Goal: Task Accomplishment & Management: Complete application form

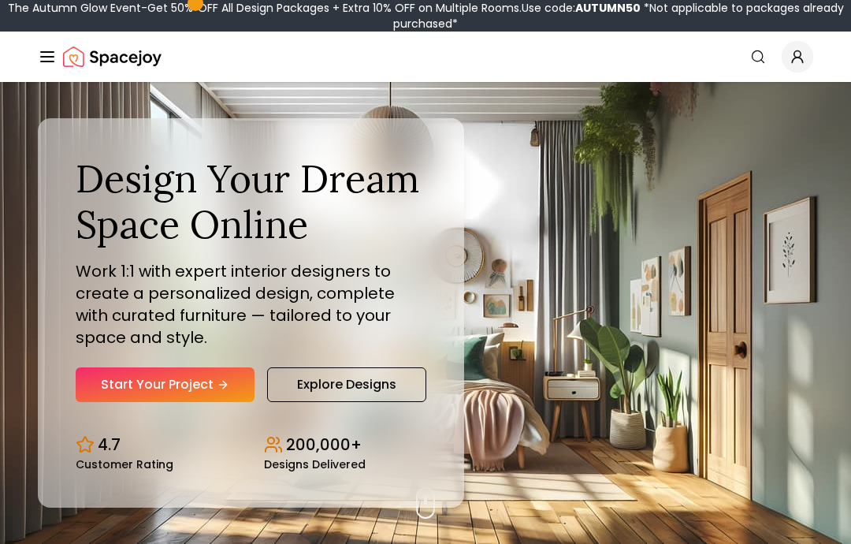
click at [121, 402] on link "Start Your Project" at bounding box center [165, 384] width 179 height 35
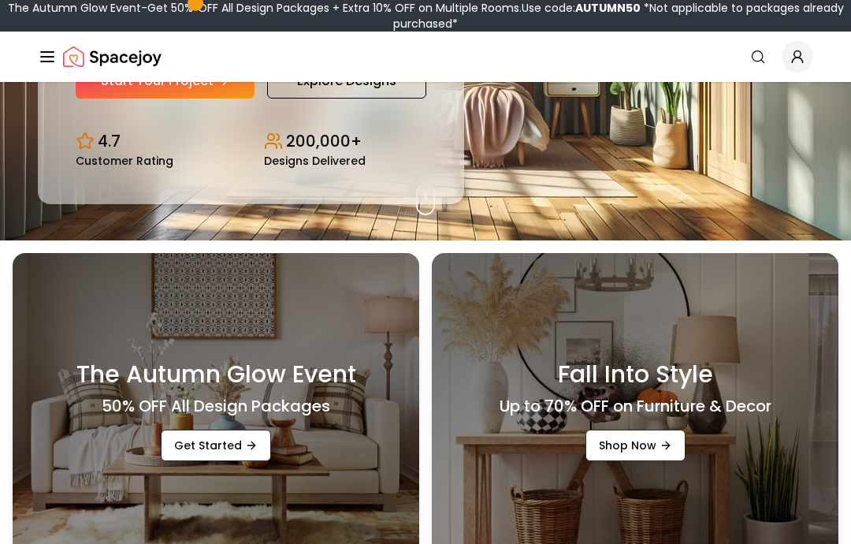
scroll to position [303, 0]
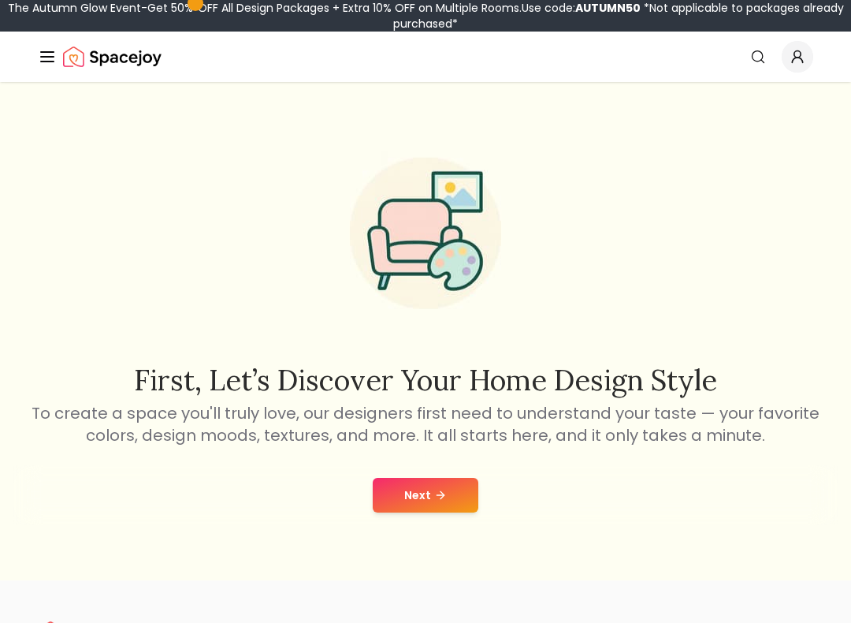
click at [380, 490] on button "Next" at bounding box center [426, 495] width 106 height 35
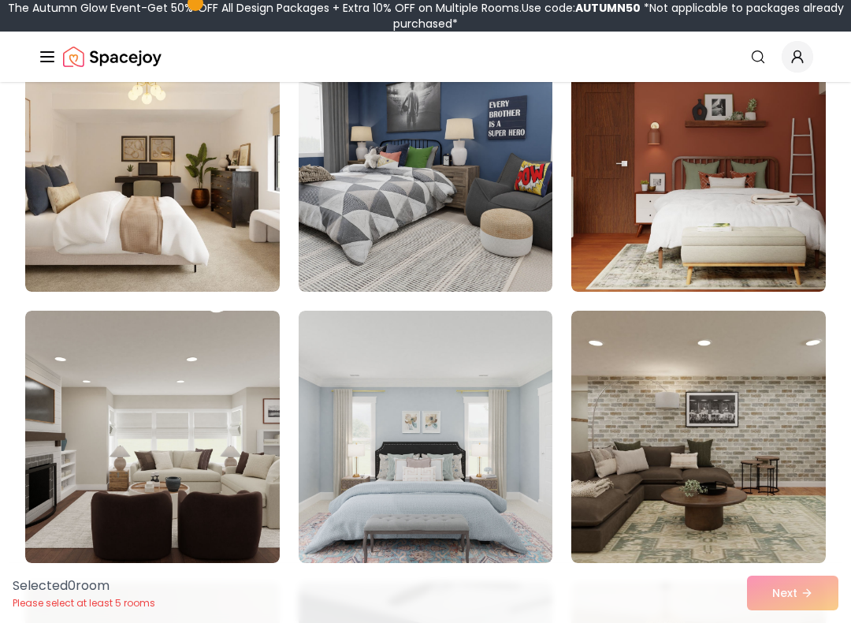
scroll to position [2090, 0]
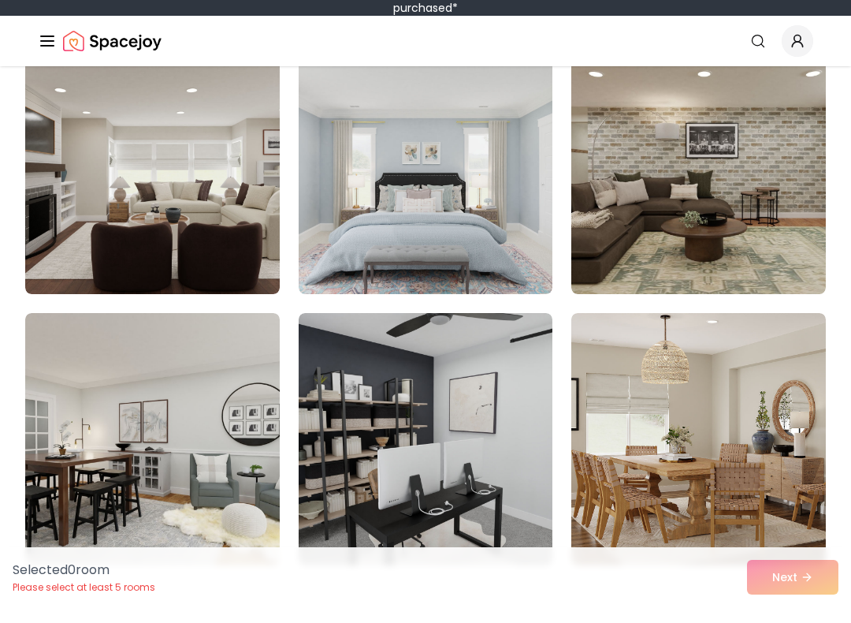
click at [91, 240] on img at bounding box center [152, 184] width 255 height 252
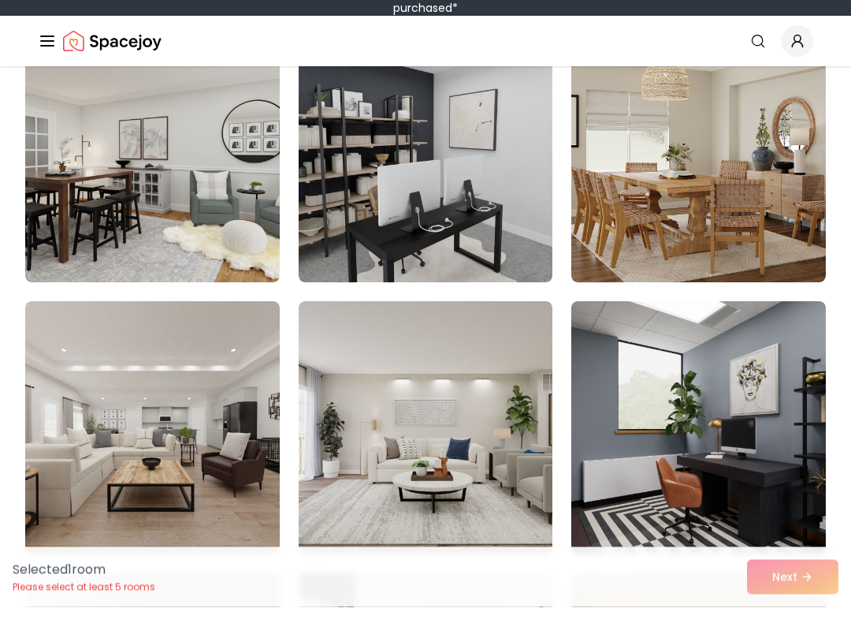
scroll to position [2628, 0]
click at [50, 217] on img at bounding box center [152, 172] width 255 height 252
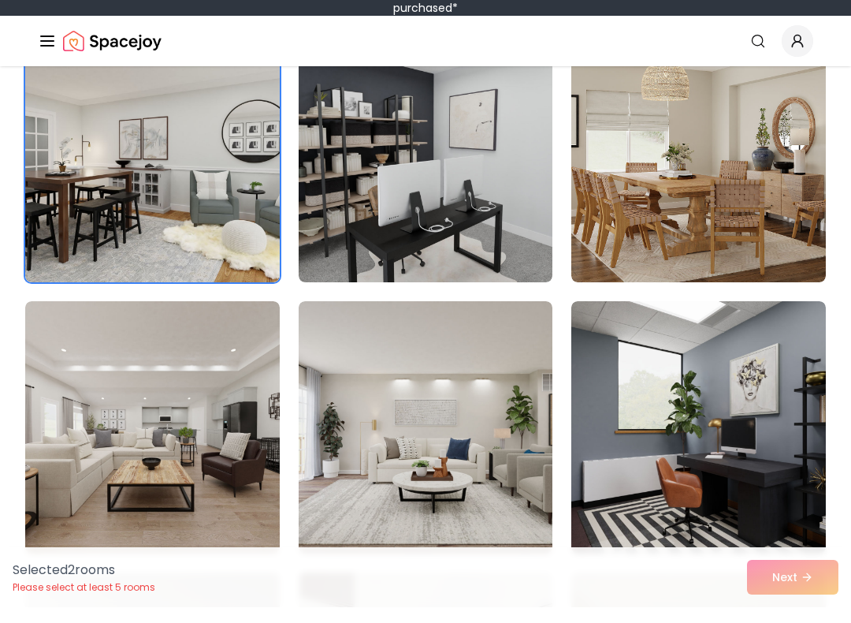
click at [93, 369] on img at bounding box center [152, 443] width 255 height 252
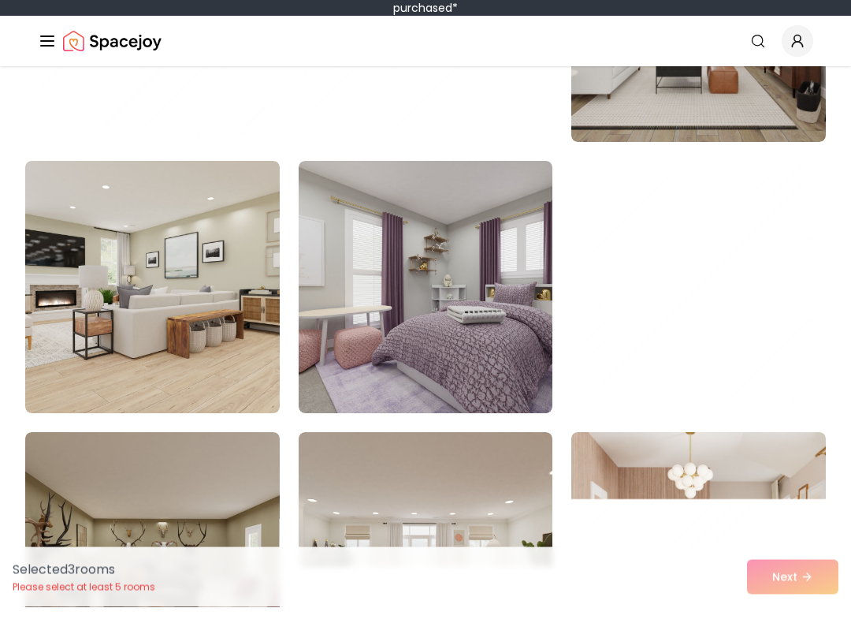
scroll to position [4398, 0]
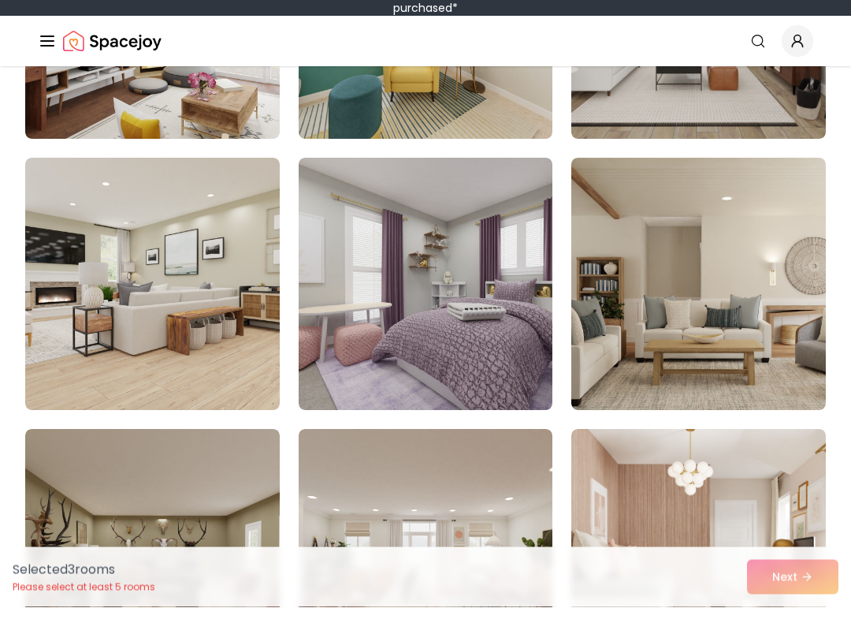
click at [818, 580] on div "Selected 3 room s Please select at least 5 rooms Next" at bounding box center [425, 593] width 851 height 60
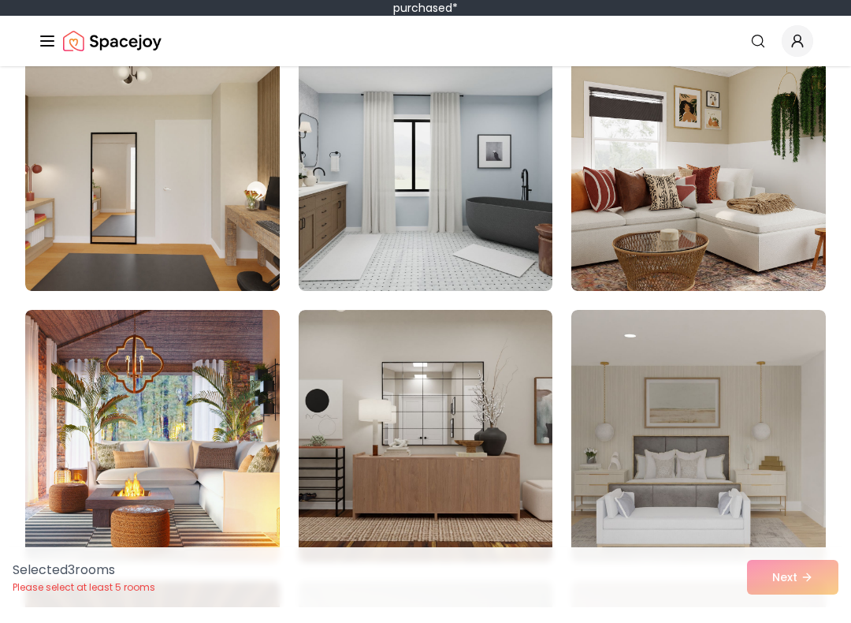
click at [86, 397] on img at bounding box center [152, 452] width 255 height 252
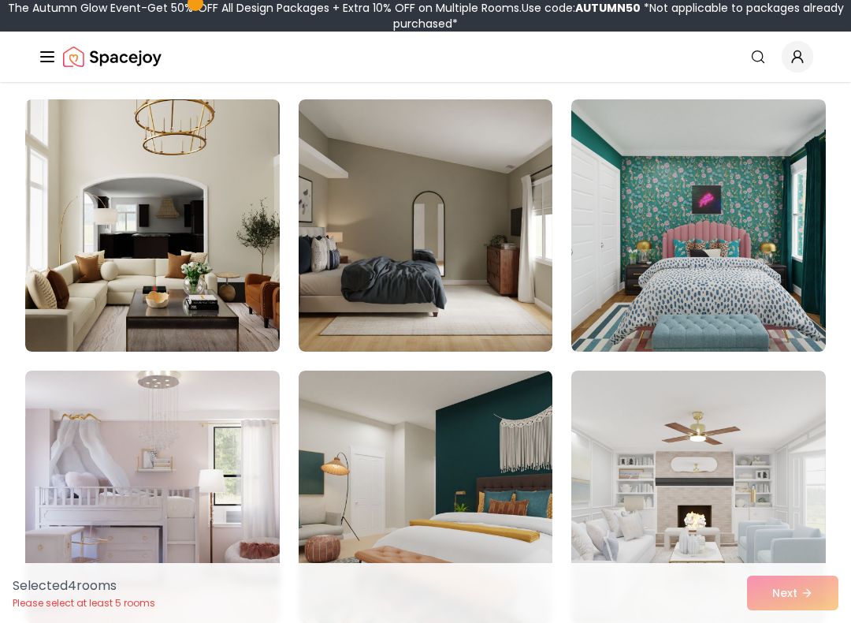
scroll to position [8541, 0]
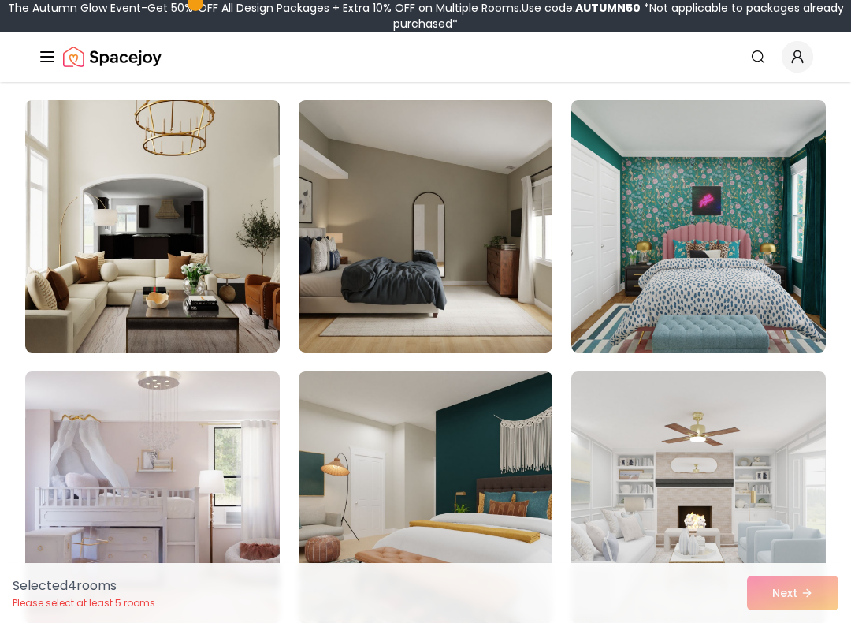
click at [75, 266] on img at bounding box center [152, 226] width 255 height 252
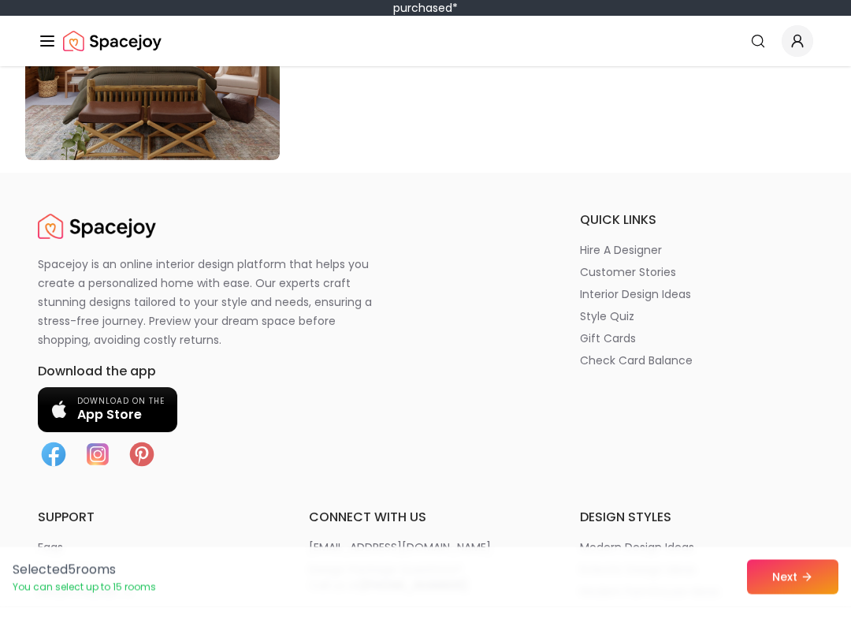
scroll to position [9260, 0]
click at [801, 576] on button "Next" at bounding box center [792, 593] width 91 height 35
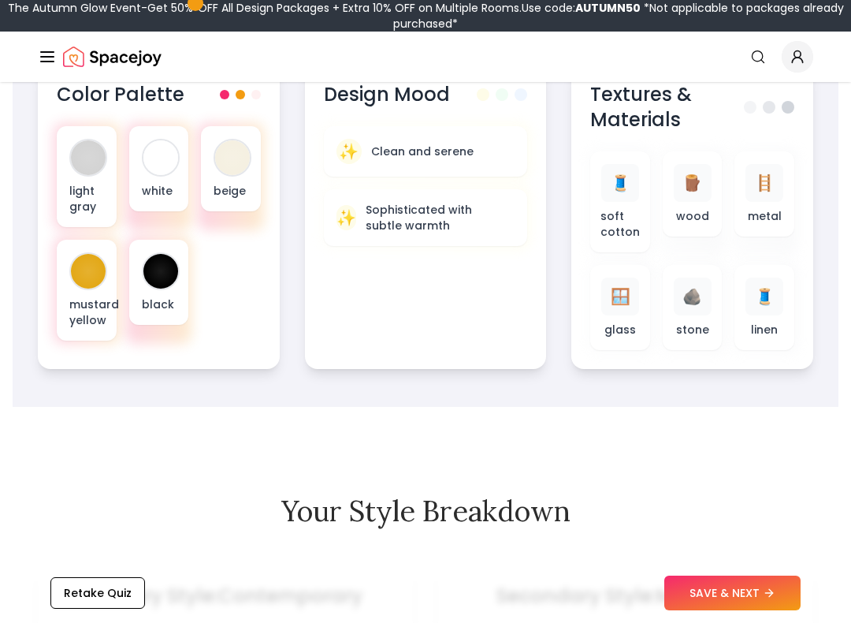
scroll to position [668, 0]
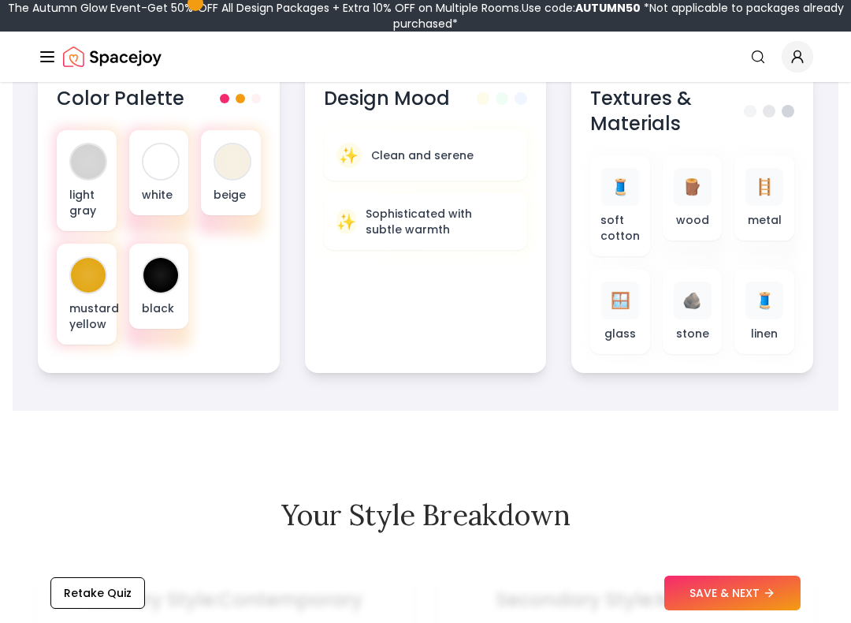
click at [78, 177] on div at bounding box center [88, 162] width 38 height 38
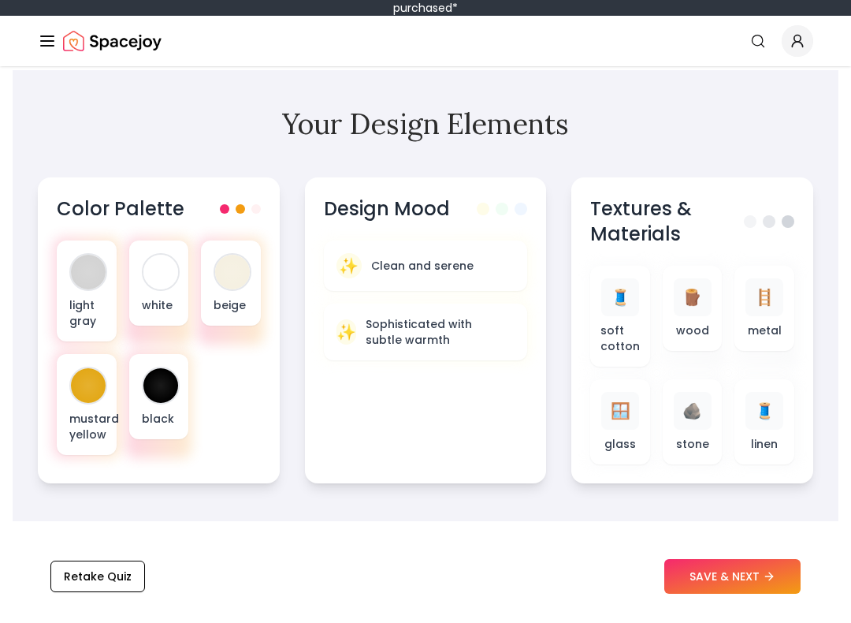
scroll to position [542, 0]
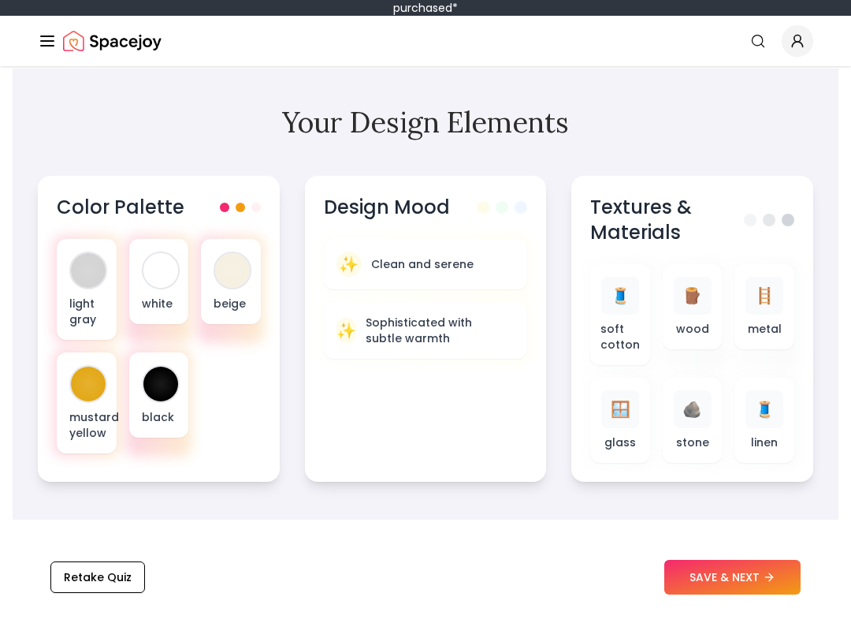
click at [750, 292] on div "🪜" at bounding box center [765, 311] width 38 height 38
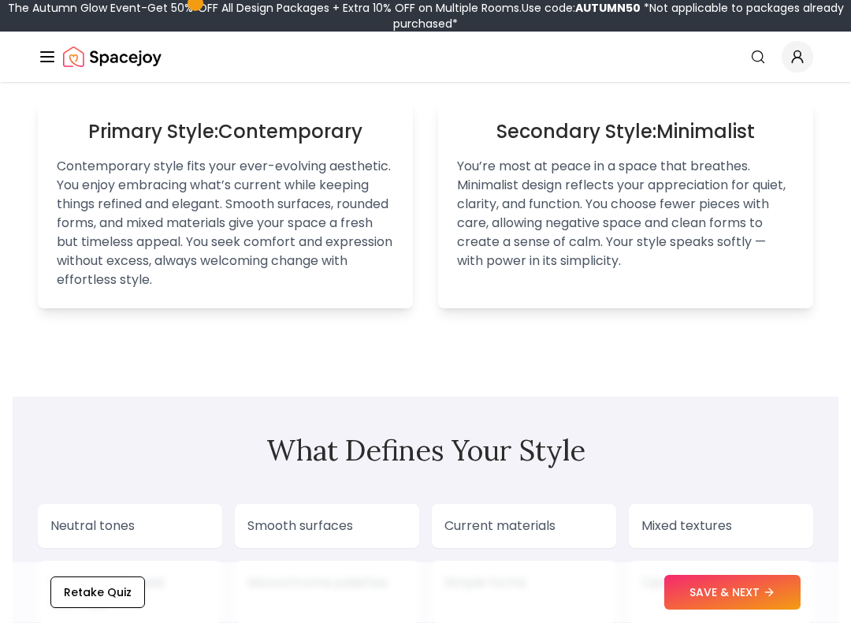
scroll to position [1092, 0]
